Goal: Register for event/course

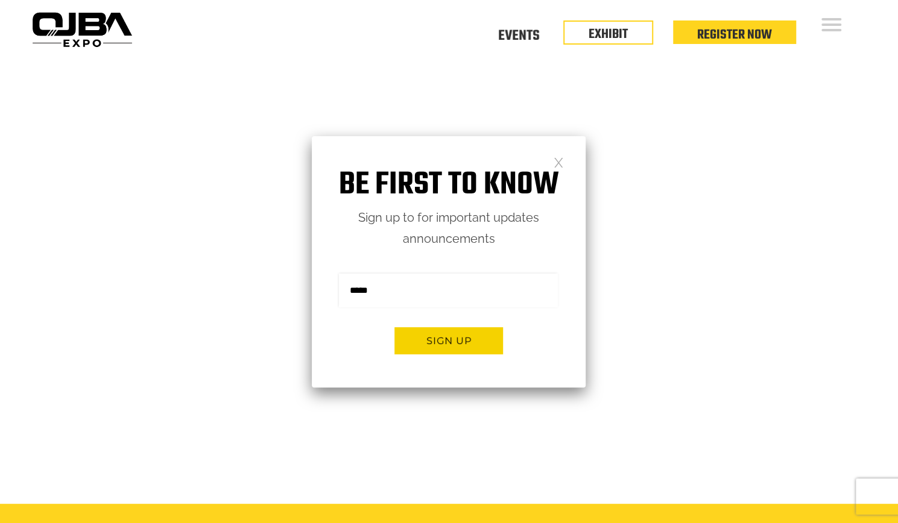
click at [817, 25] on div "Floor Plan Floor Plan Events Floor Plan EXHIBIT Register Now" at bounding box center [504, 29] width 734 height 58
click at [606, 29] on link "EXHIBIT" at bounding box center [607, 31] width 39 height 20
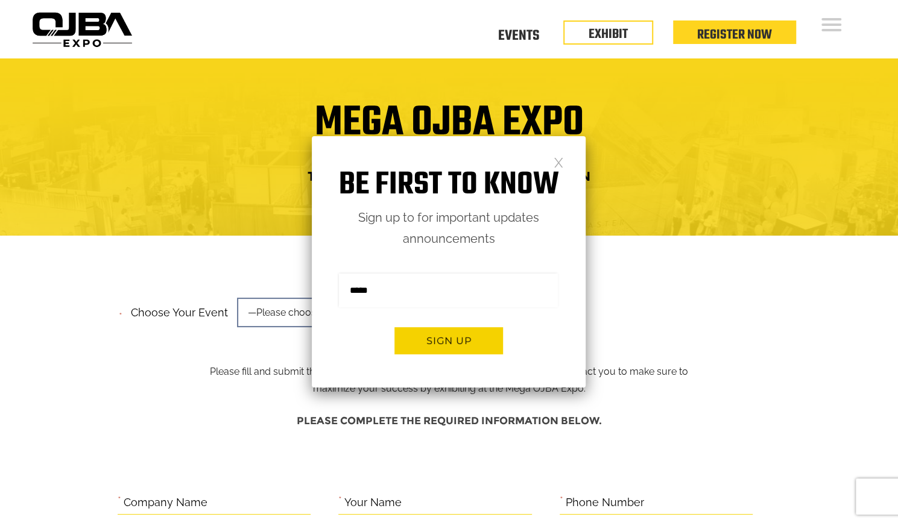
click at [554, 165] on link at bounding box center [558, 162] width 10 height 10
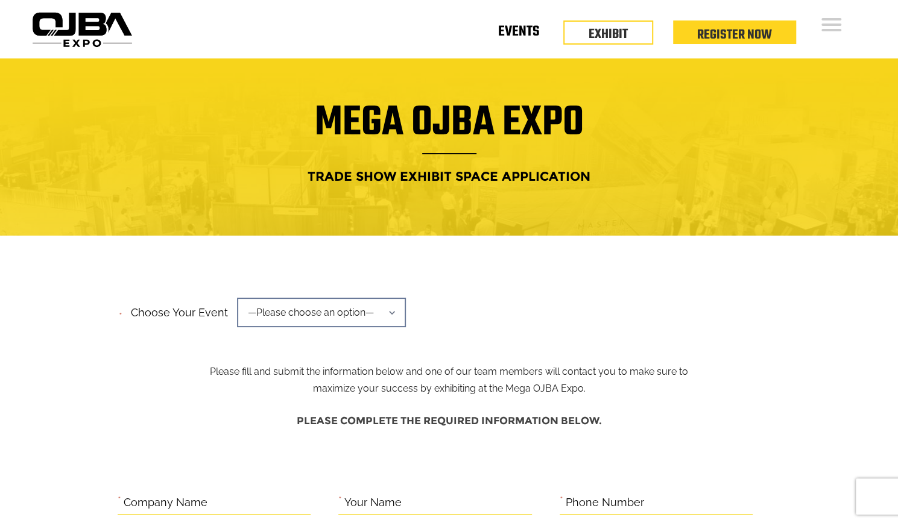
click at [528, 34] on link "Events" at bounding box center [518, 34] width 41 height 4
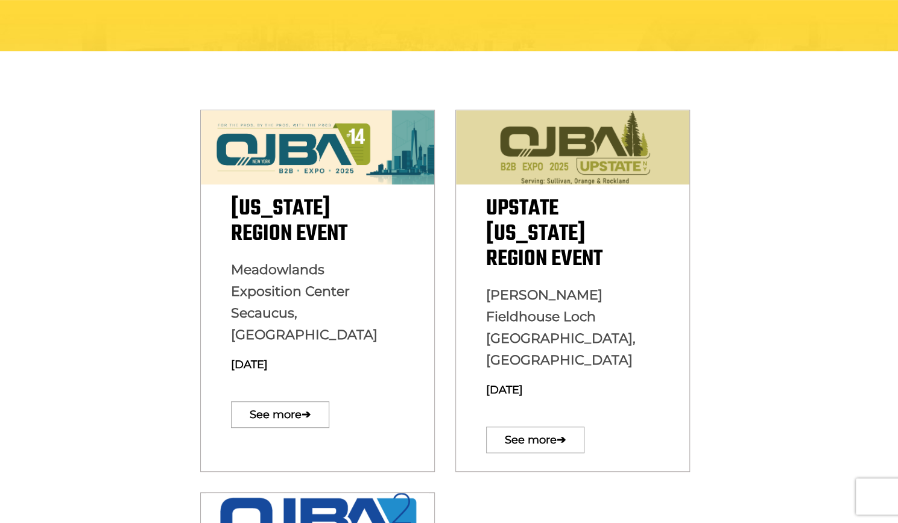
scroll to position [303, 0]
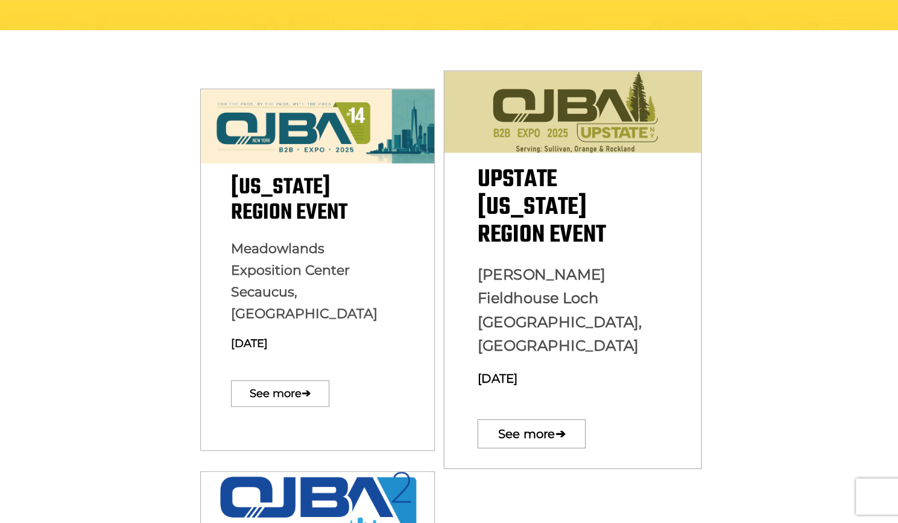
click at [540, 219] on span "Upstate New York Region Event" at bounding box center [541, 206] width 128 height 93
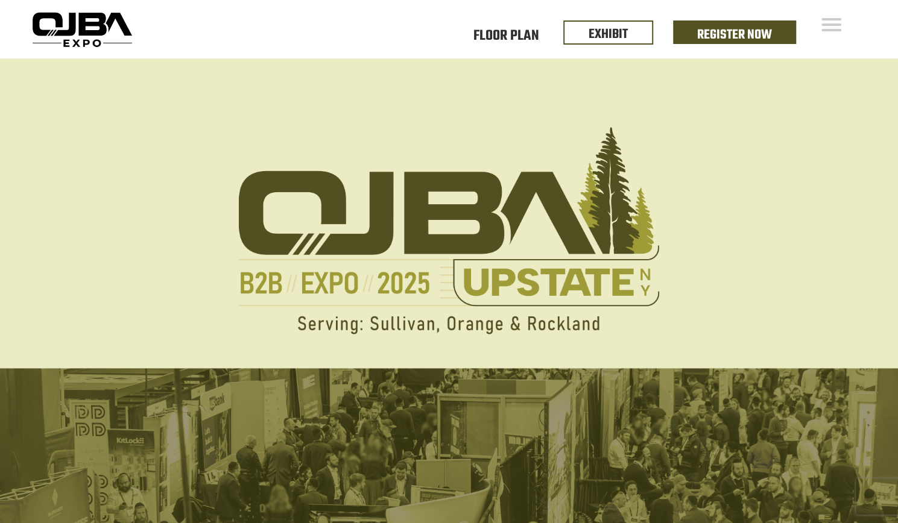
click at [623, 107] on img at bounding box center [449, 357] width 898 height 599
click at [832, 36] on div "Floor Plan Floor Plan Events Floor Plan EXHIBIT Register Now" at bounding box center [504, 29] width 734 height 58
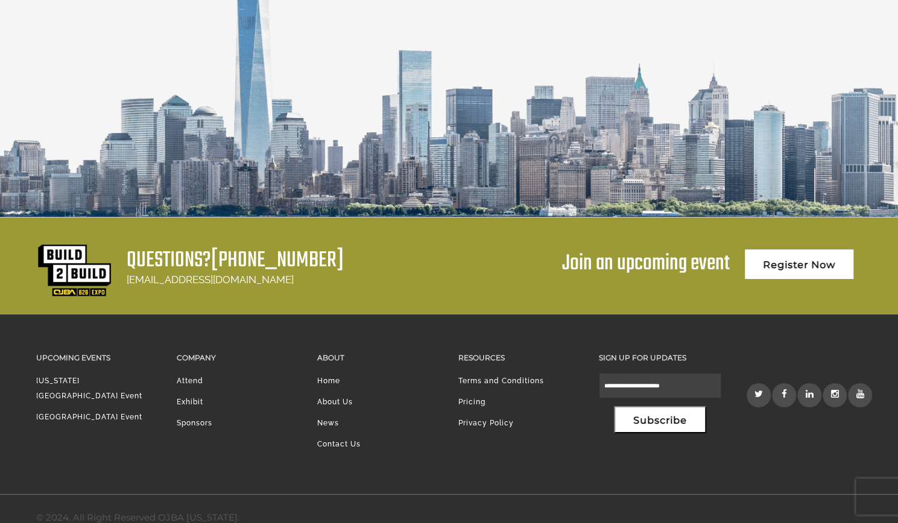
scroll to position [2282, 0]
click at [182, 380] on li "Attend" at bounding box center [238, 383] width 122 height 21
click at [184, 378] on li "Attend" at bounding box center [238, 383] width 122 height 21
click at [188, 398] on li "Exhibit" at bounding box center [238, 404] width 122 height 21
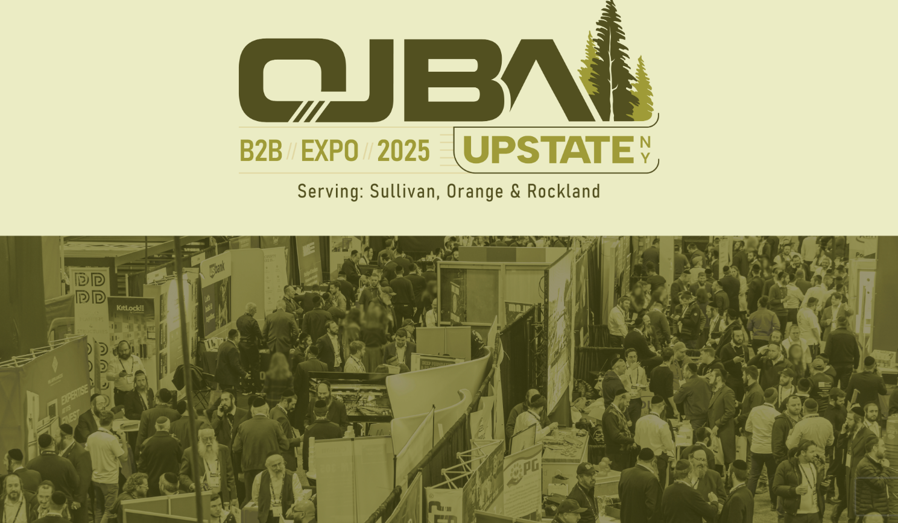
scroll to position [0, 0]
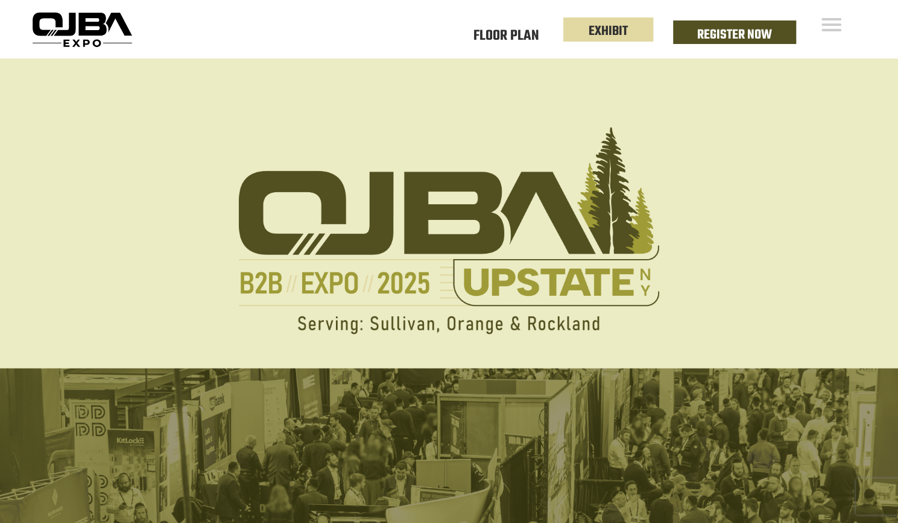
click at [621, 36] on link "EXHIBIT" at bounding box center [607, 31] width 39 height 20
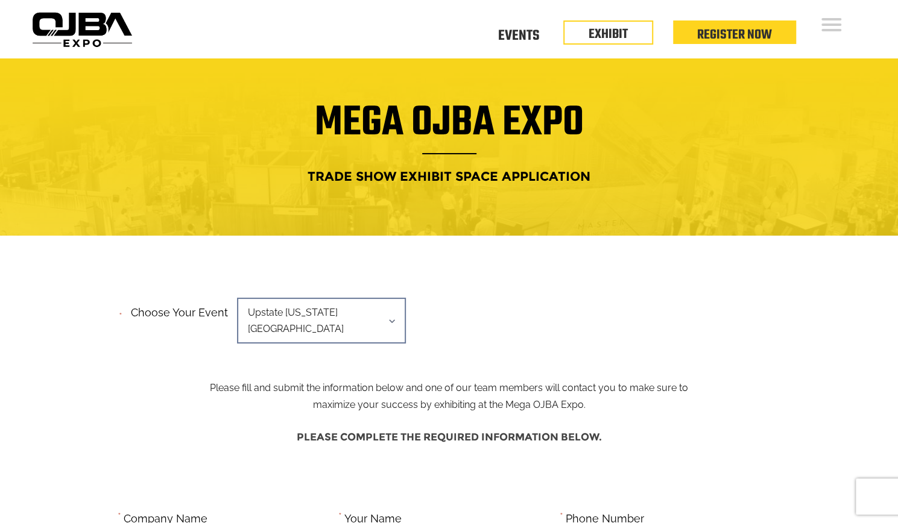
click at [509, 191] on div at bounding box center [449, 146] width 898 height 177
click at [368, 314] on span "Upstate [US_STATE][GEOGRAPHIC_DATA]" at bounding box center [321, 321] width 169 height 46
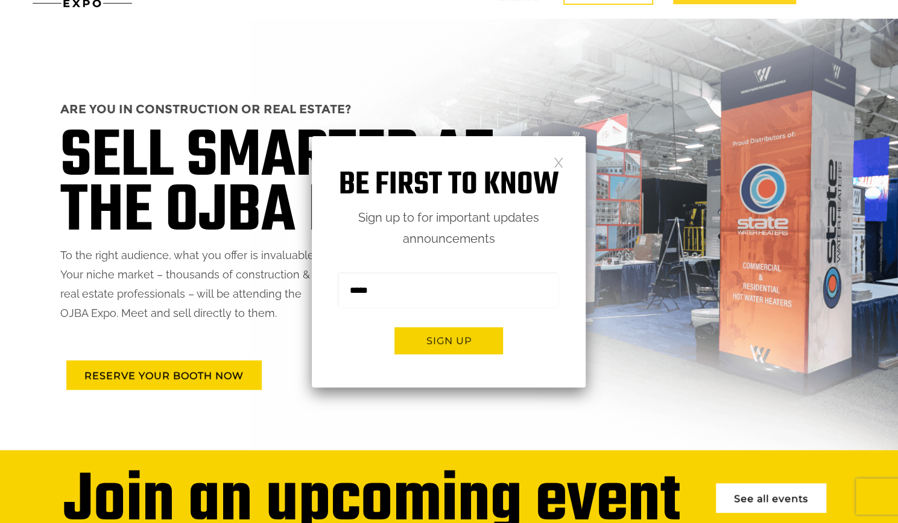
scroll to position [65, 0]
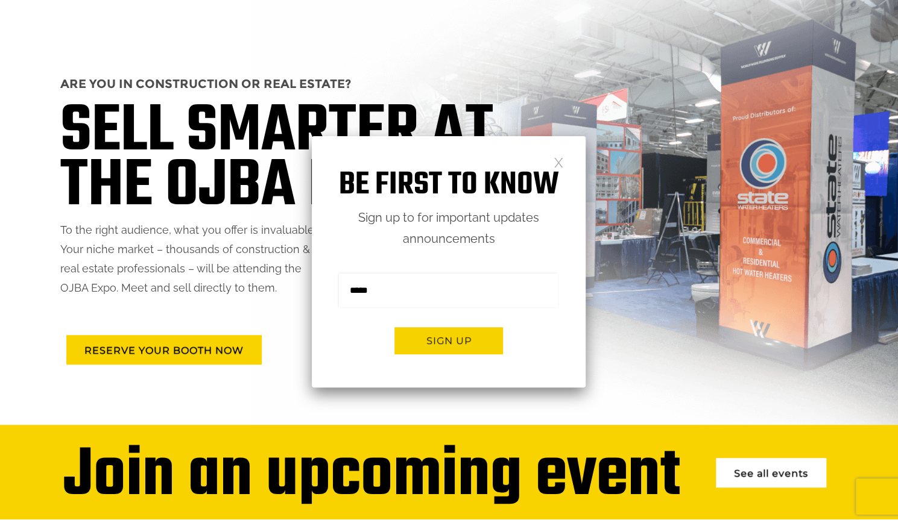
click at [291, 255] on p "To the right audience, what you offer is invaluable. Your niche market – thousa…" at bounding box center [321, 259] width 523 height 77
click at [559, 160] on link at bounding box center [558, 162] width 10 height 10
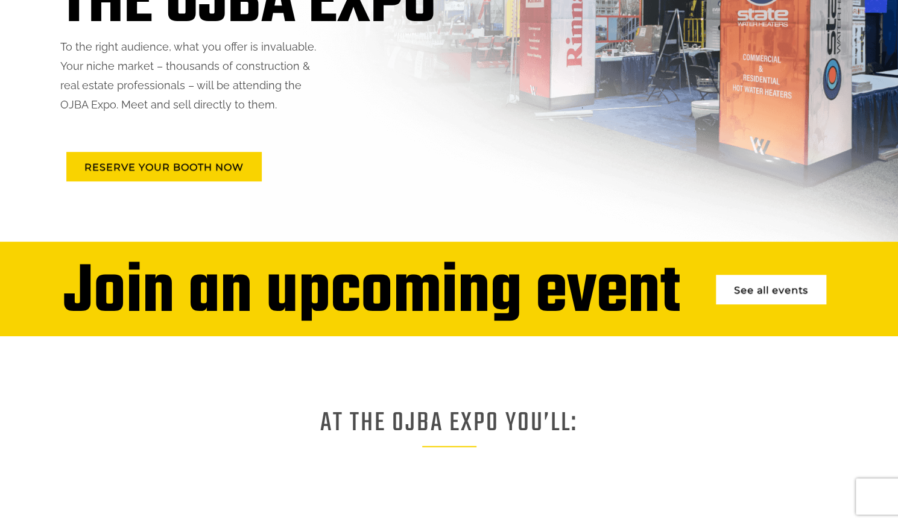
scroll to position [0, 0]
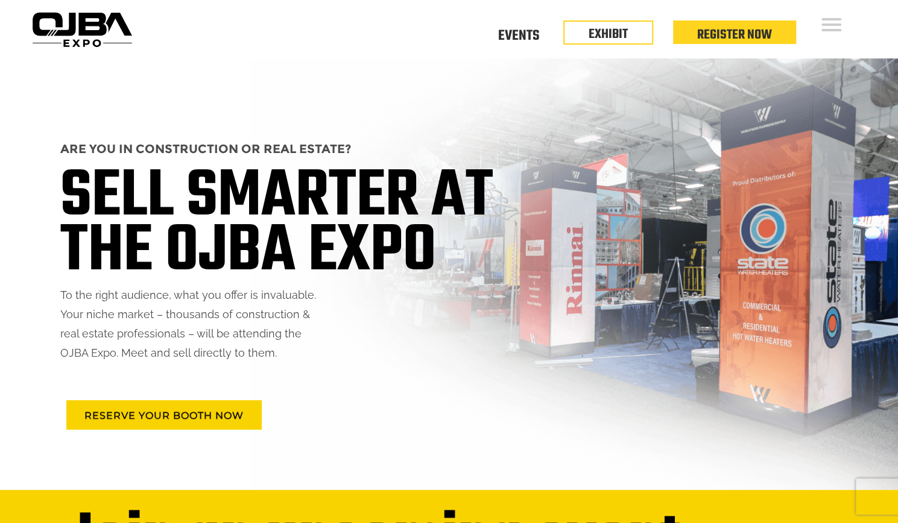
click at [688, 65] on div "ARE YOU IN CONSTRUCTION OR REAL ESTATE? SELL SMARTER AT THE OJBA EXPO To the ri…" at bounding box center [449, 274] width 826 height 432
click at [532, 32] on link "Events" at bounding box center [518, 34] width 41 height 4
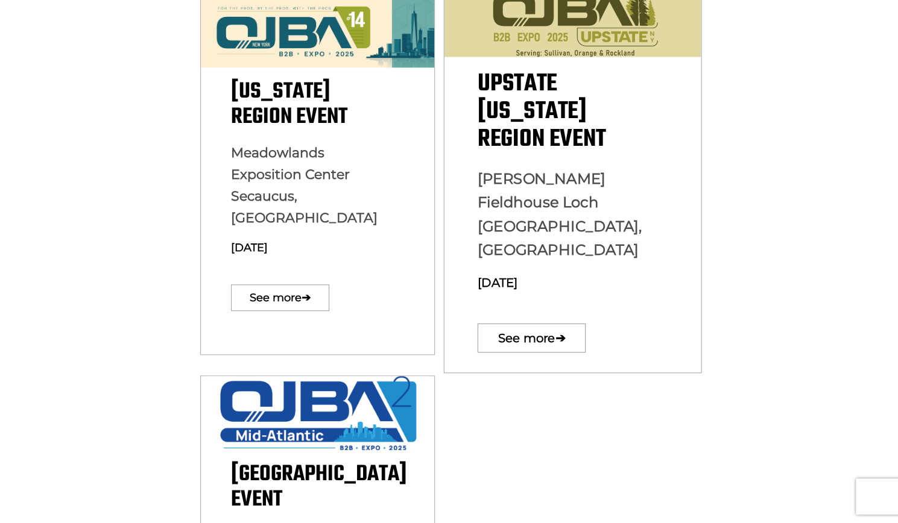
scroll to position [397, 0]
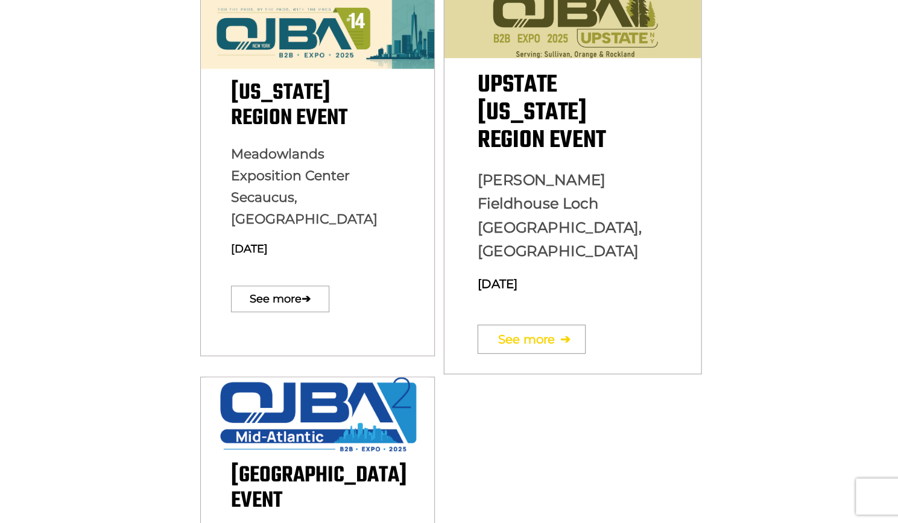
click at [538, 324] on link "See more ➔" at bounding box center [531, 338] width 108 height 29
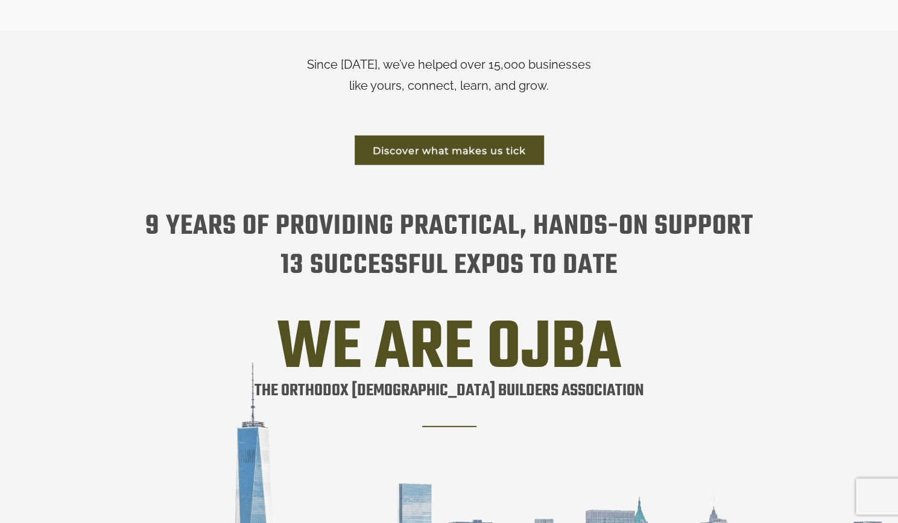
scroll to position [1862, 0]
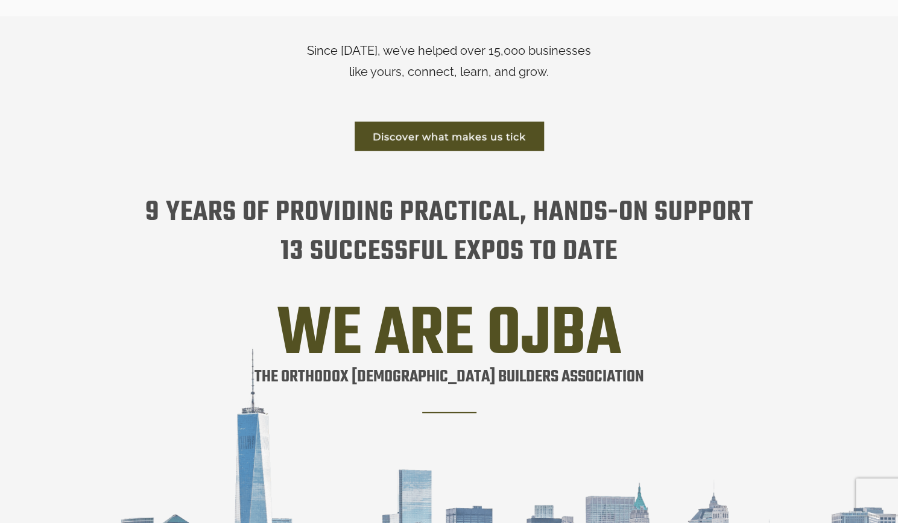
click at [492, 139] on link "Discover what makes us tick" at bounding box center [448, 137] width 189 height 30
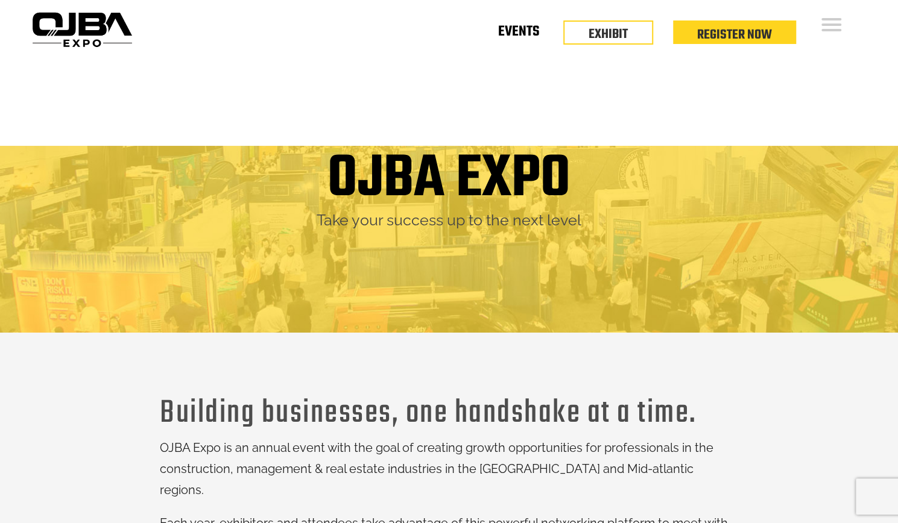
click at [527, 32] on link "Events" at bounding box center [518, 34] width 41 height 4
